Goal: Transaction & Acquisition: Subscribe to service/newsletter

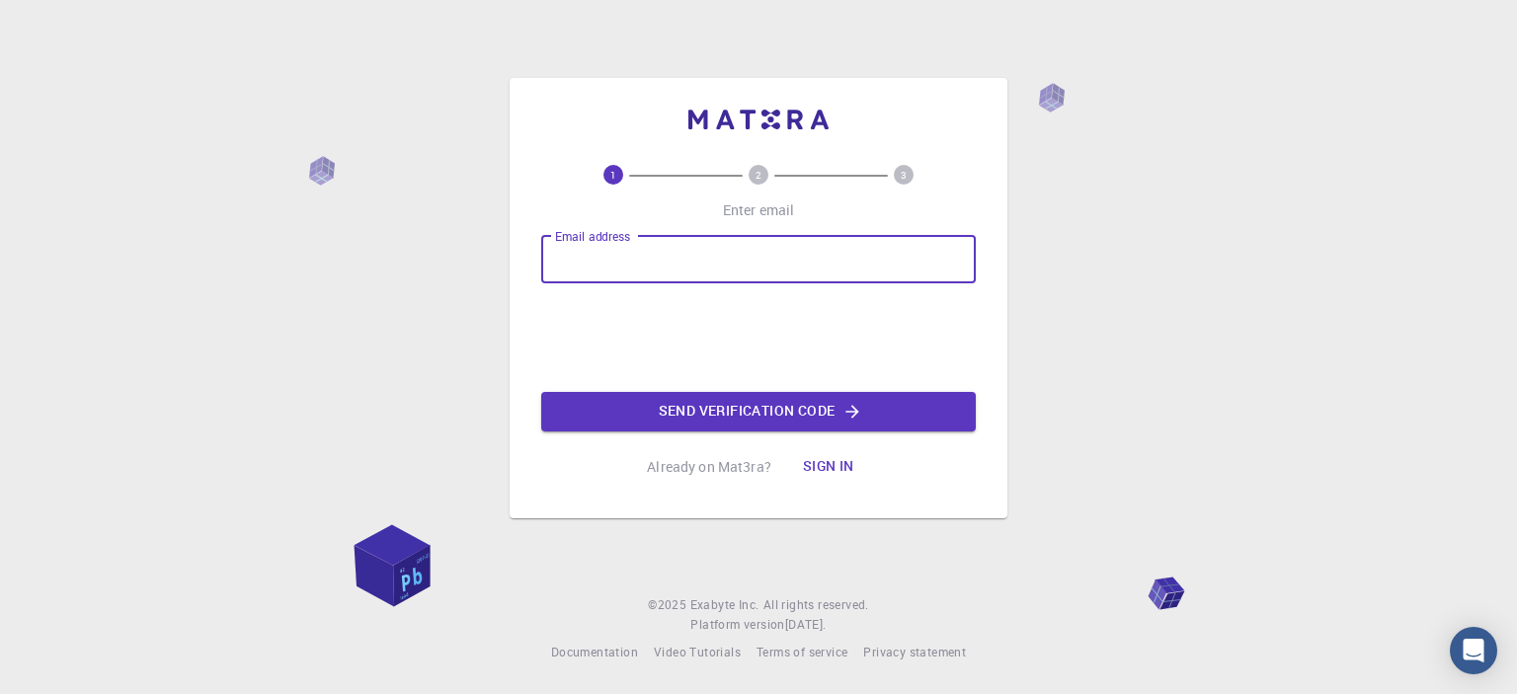
click at [668, 251] on input "Email address" at bounding box center [758, 259] width 434 height 47
type input "[EMAIL_ADDRESS][DOMAIN_NAME]"
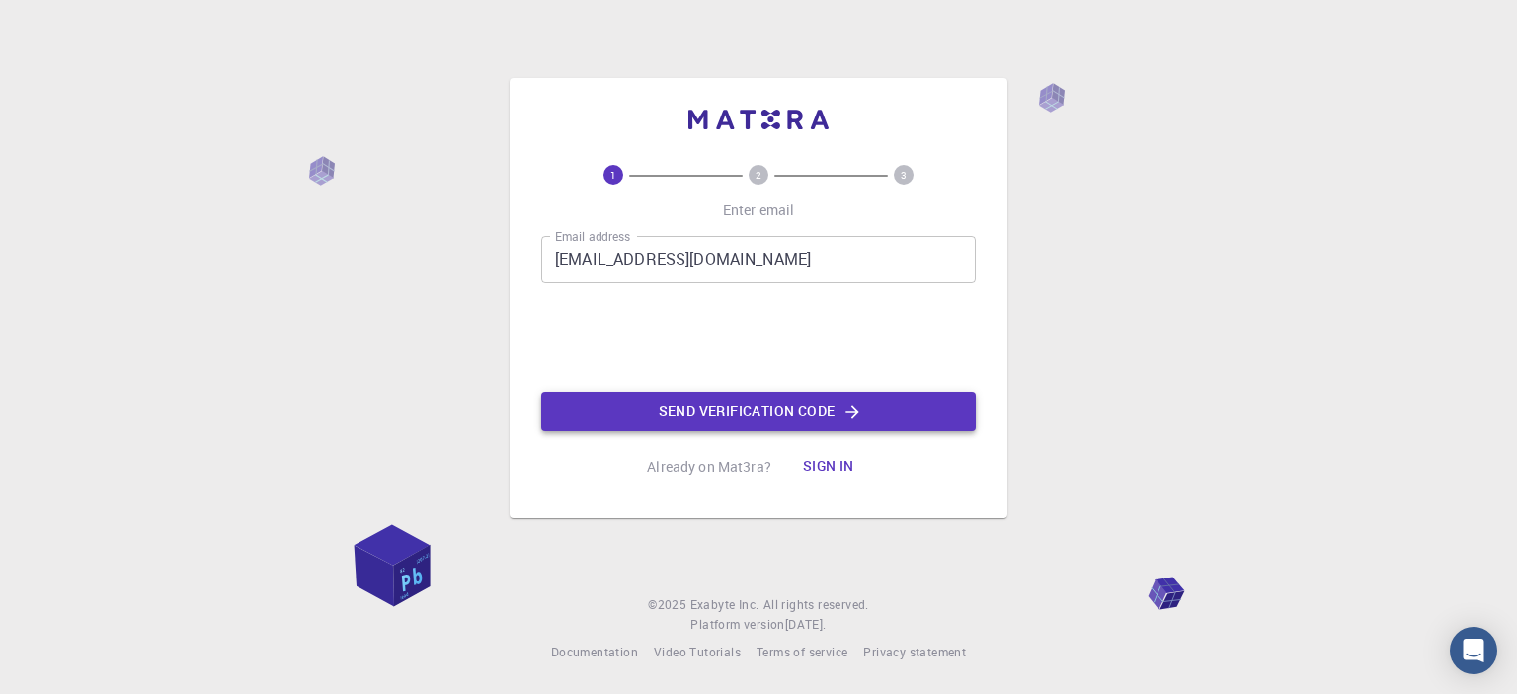
click at [652, 407] on button "Send verification code" at bounding box center [758, 411] width 434 height 39
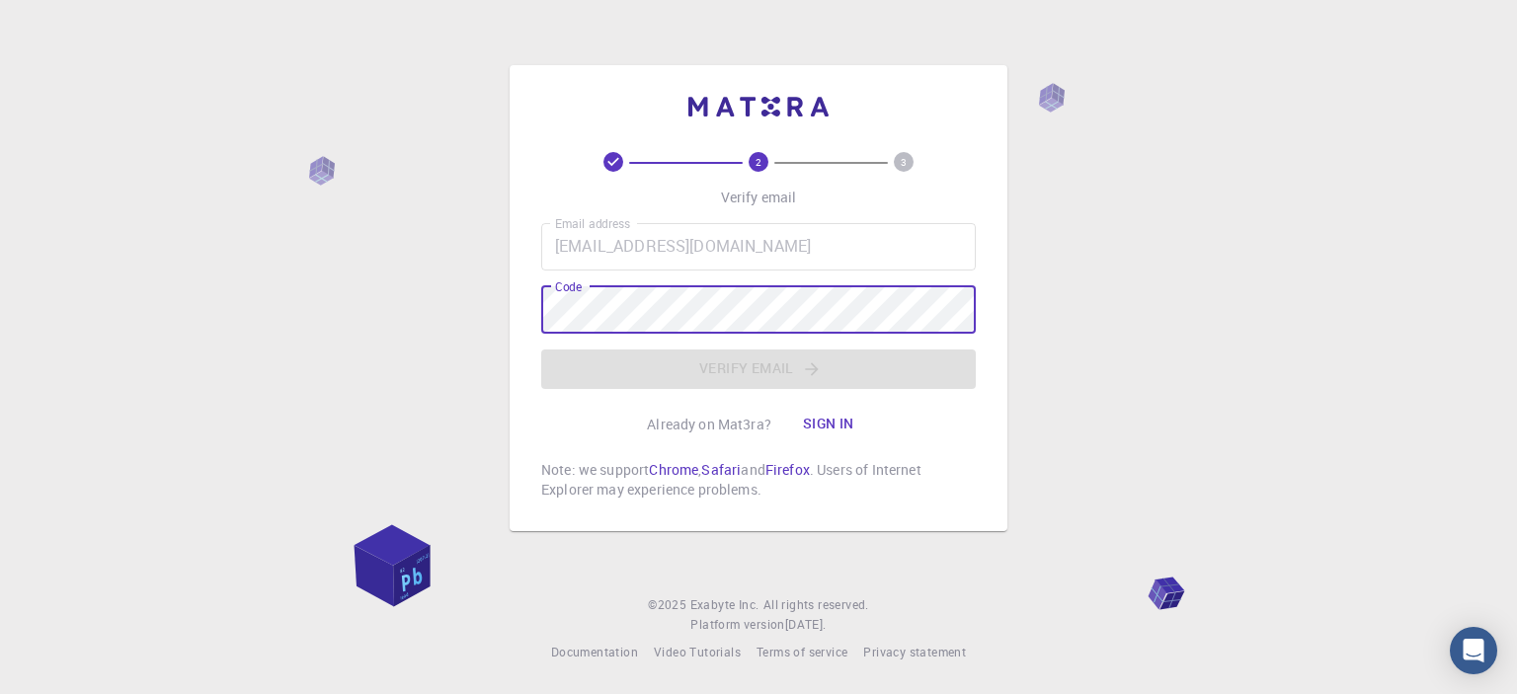
click at [822, 416] on button "Sign in" at bounding box center [828, 424] width 83 height 39
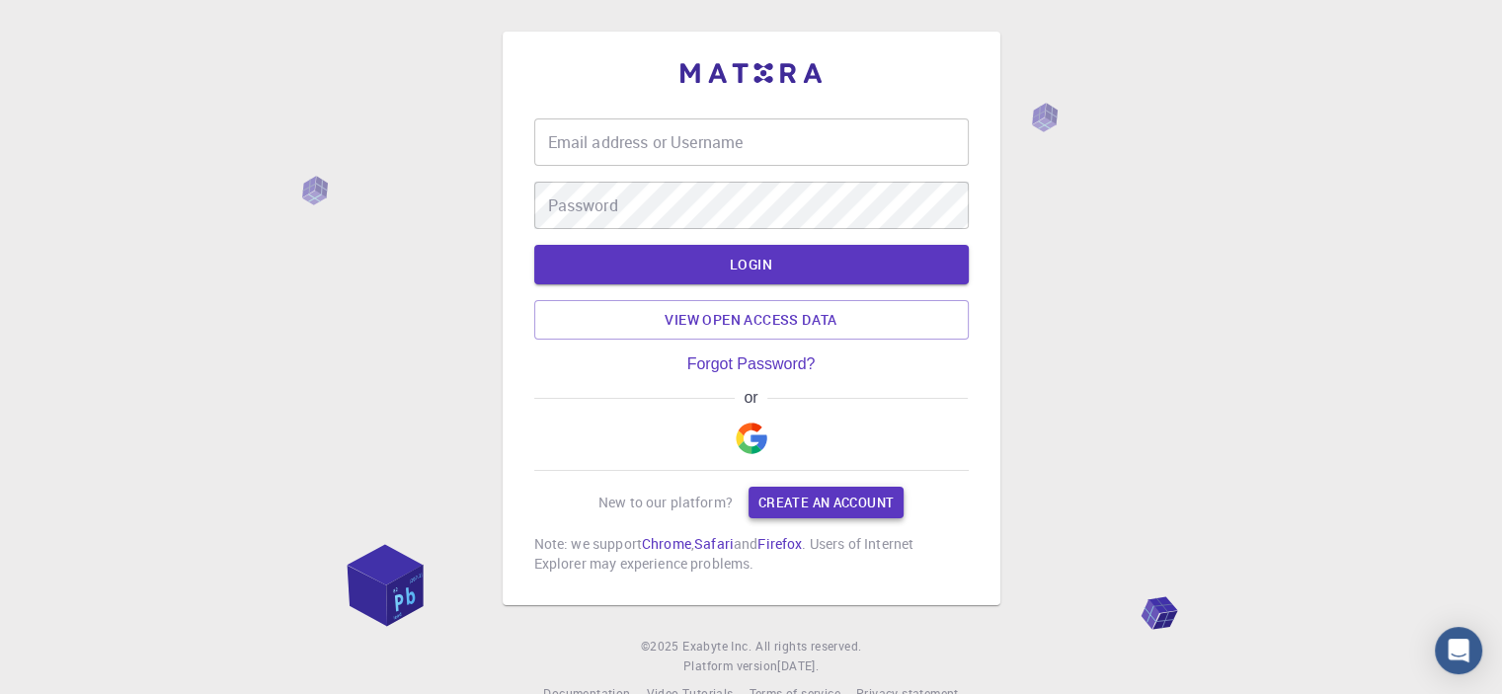
click at [804, 487] on link "Create an account" at bounding box center [825, 503] width 155 height 32
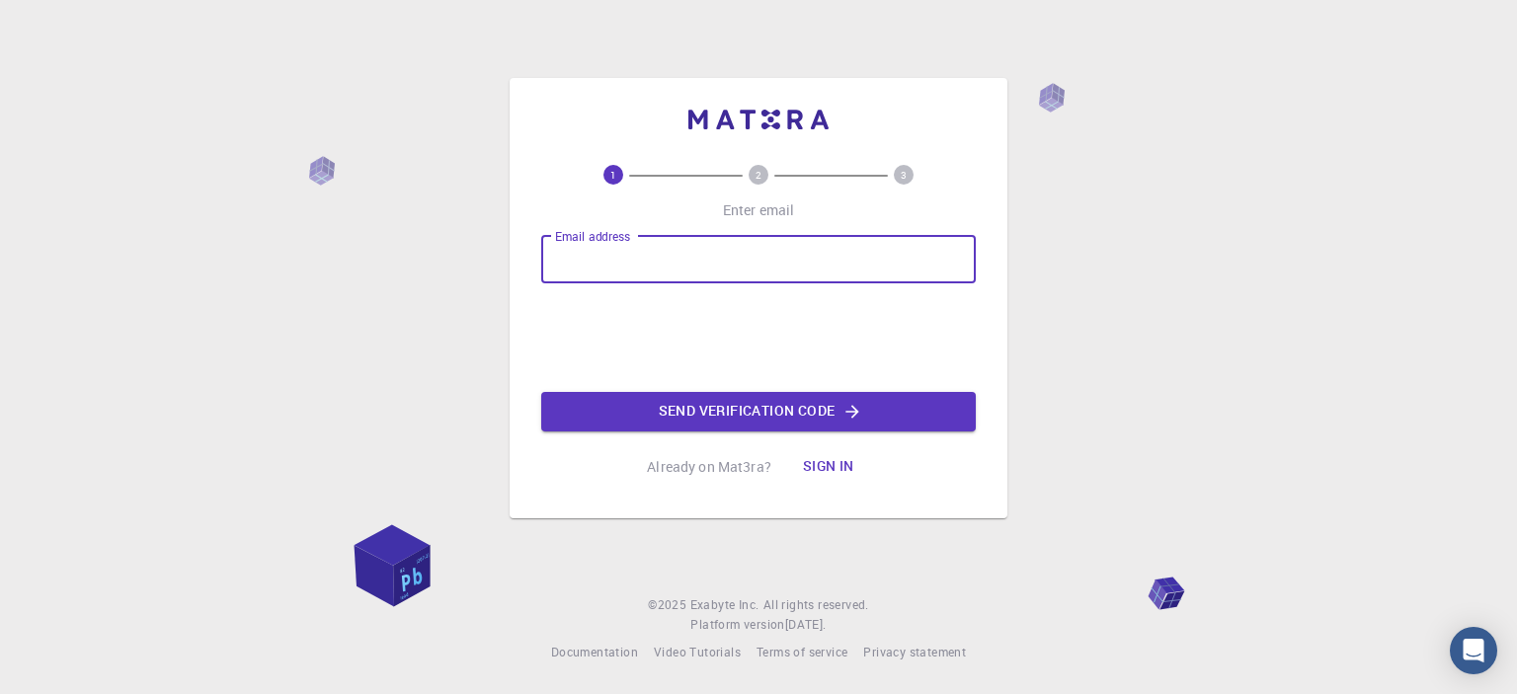
click at [658, 253] on input "Email address" at bounding box center [758, 259] width 434 height 47
type input "[EMAIL_ADDRESS][DOMAIN_NAME]"
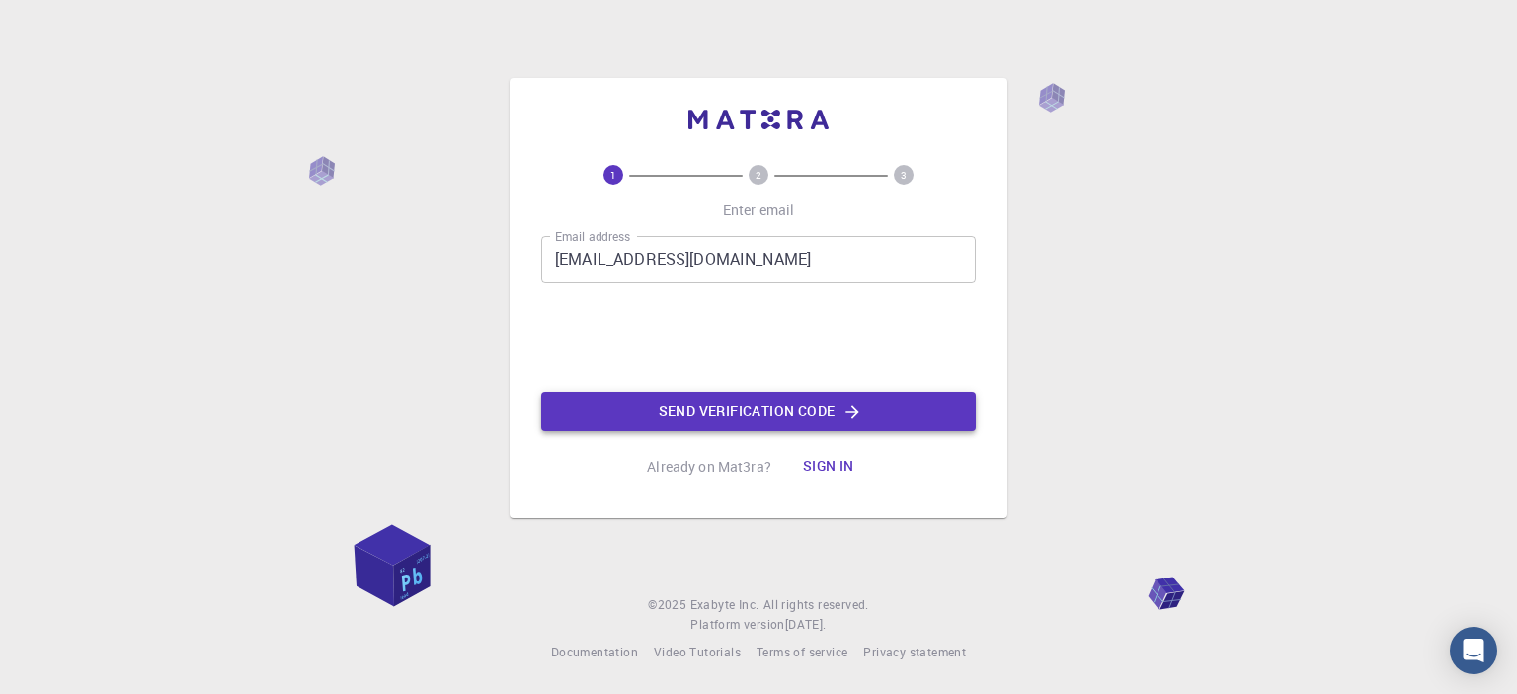
click at [715, 416] on button "Send verification code" at bounding box center [758, 411] width 434 height 39
